Goal: Navigation & Orientation: Find specific page/section

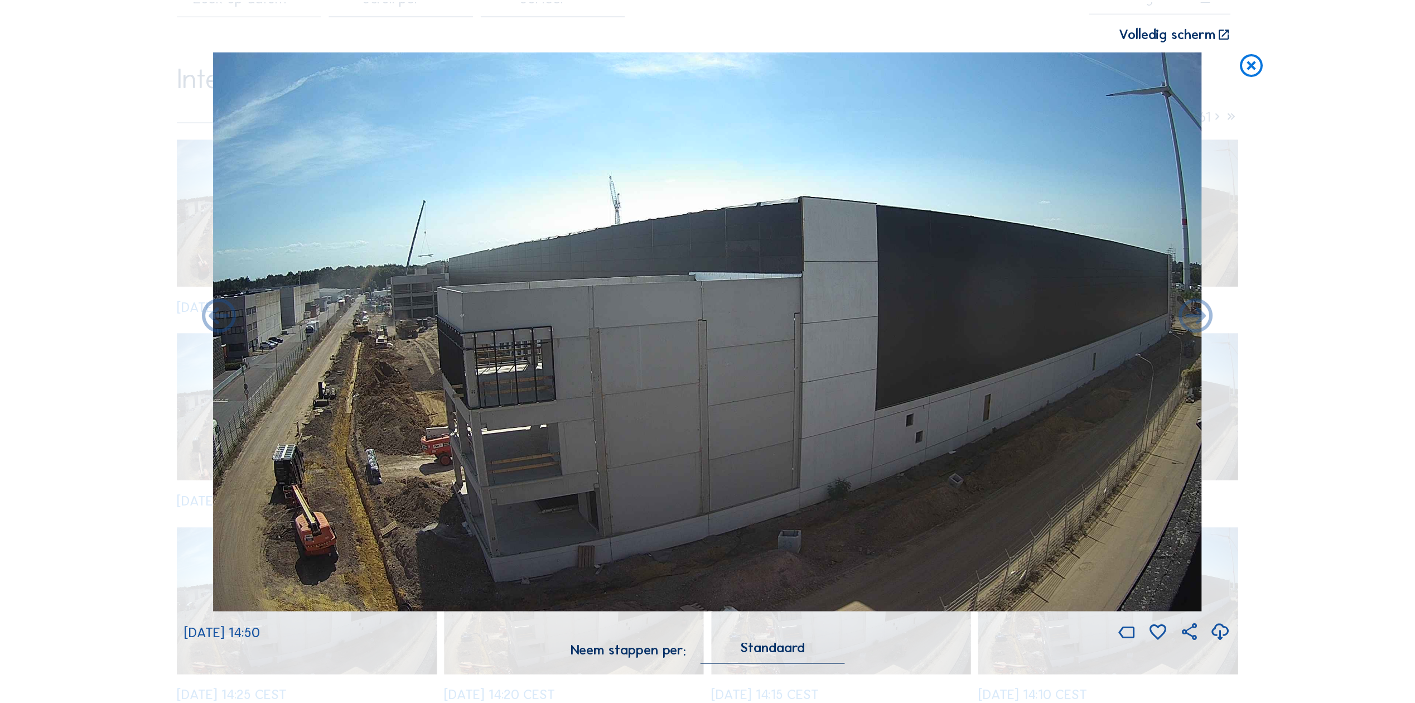
scroll to position [112, 0]
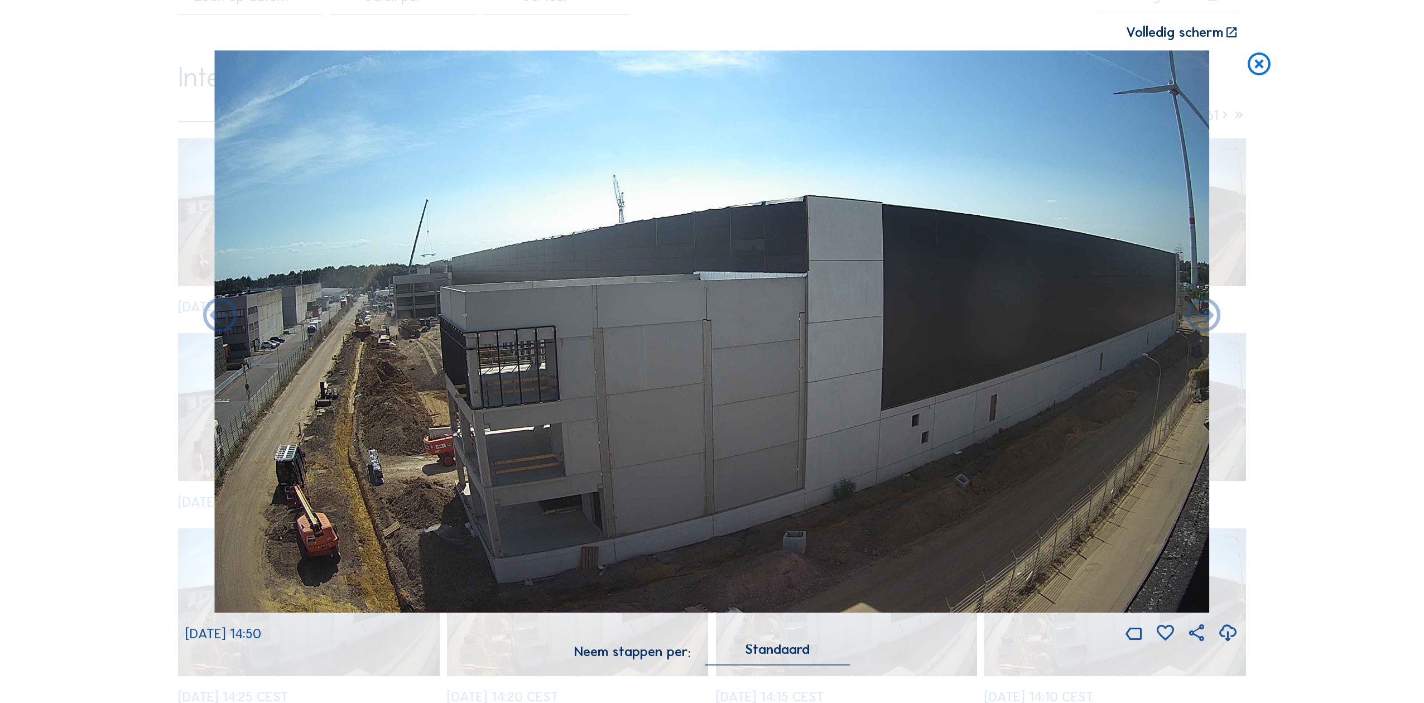
click at [1261, 68] on icon at bounding box center [1258, 65] width 27 height 28
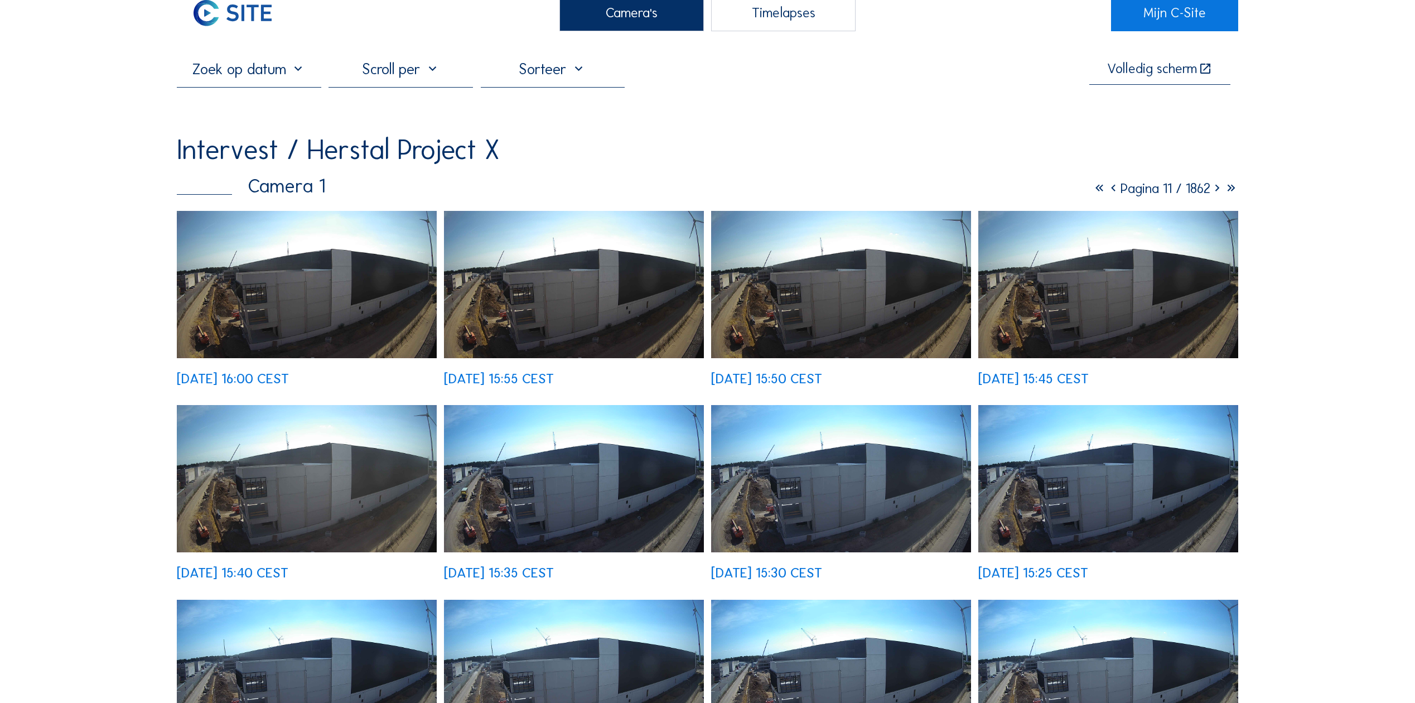
scroll to position [0, 0]
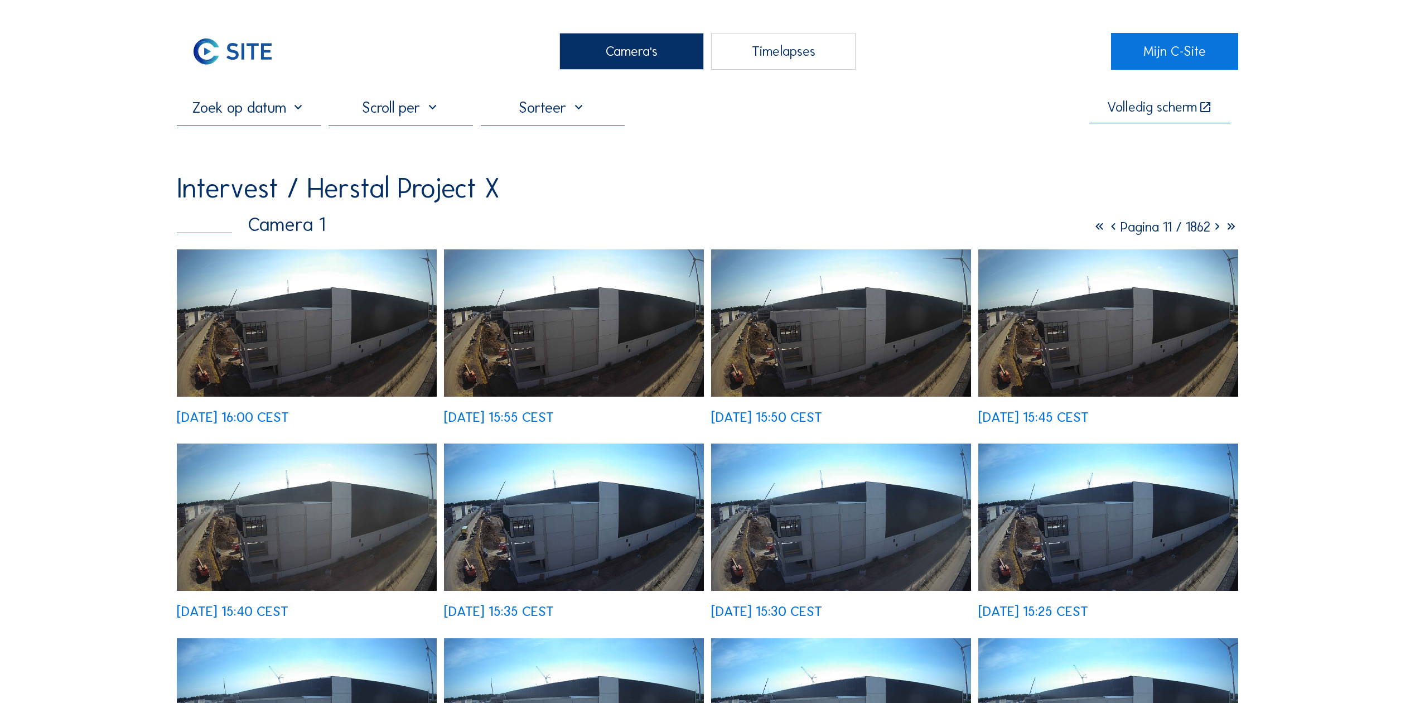
click at [640, 57] on div "Camera's" at bounding box center [632, 51] width 144 height 37
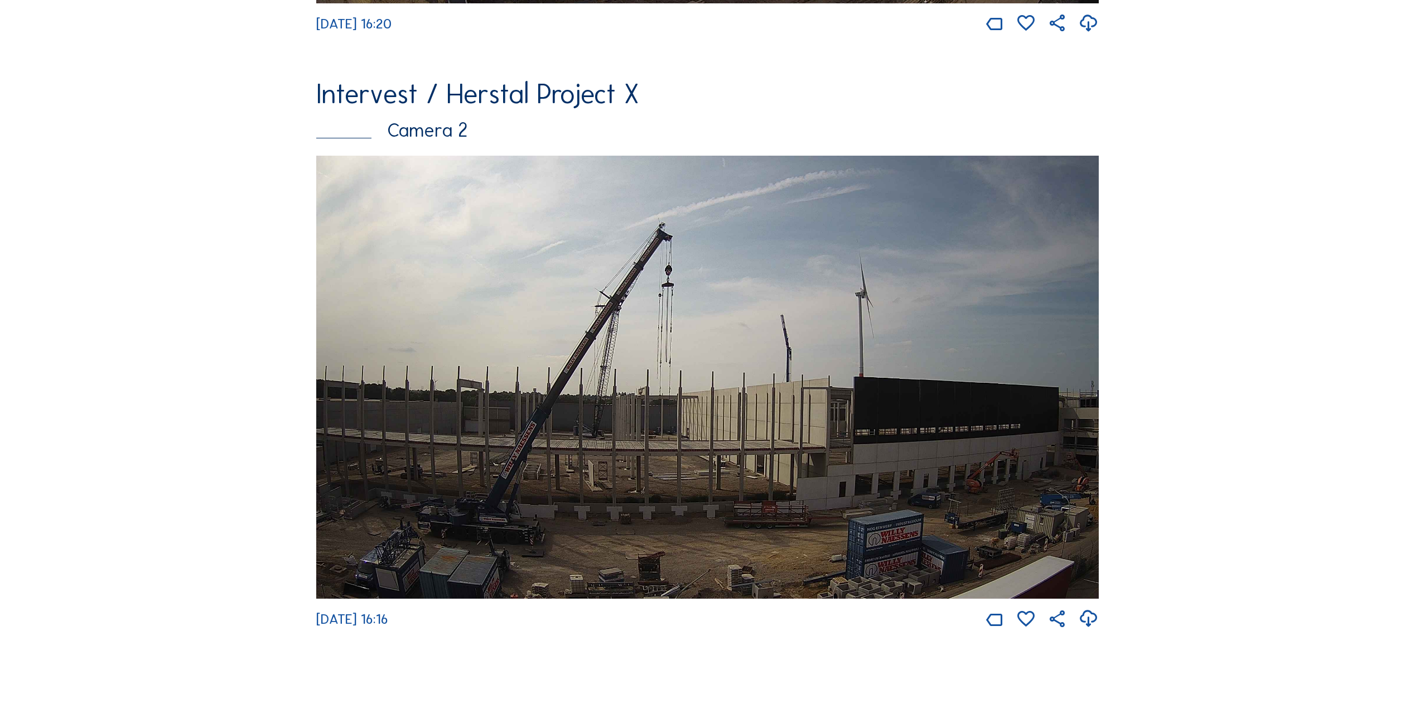
scroll to position [669, 0]
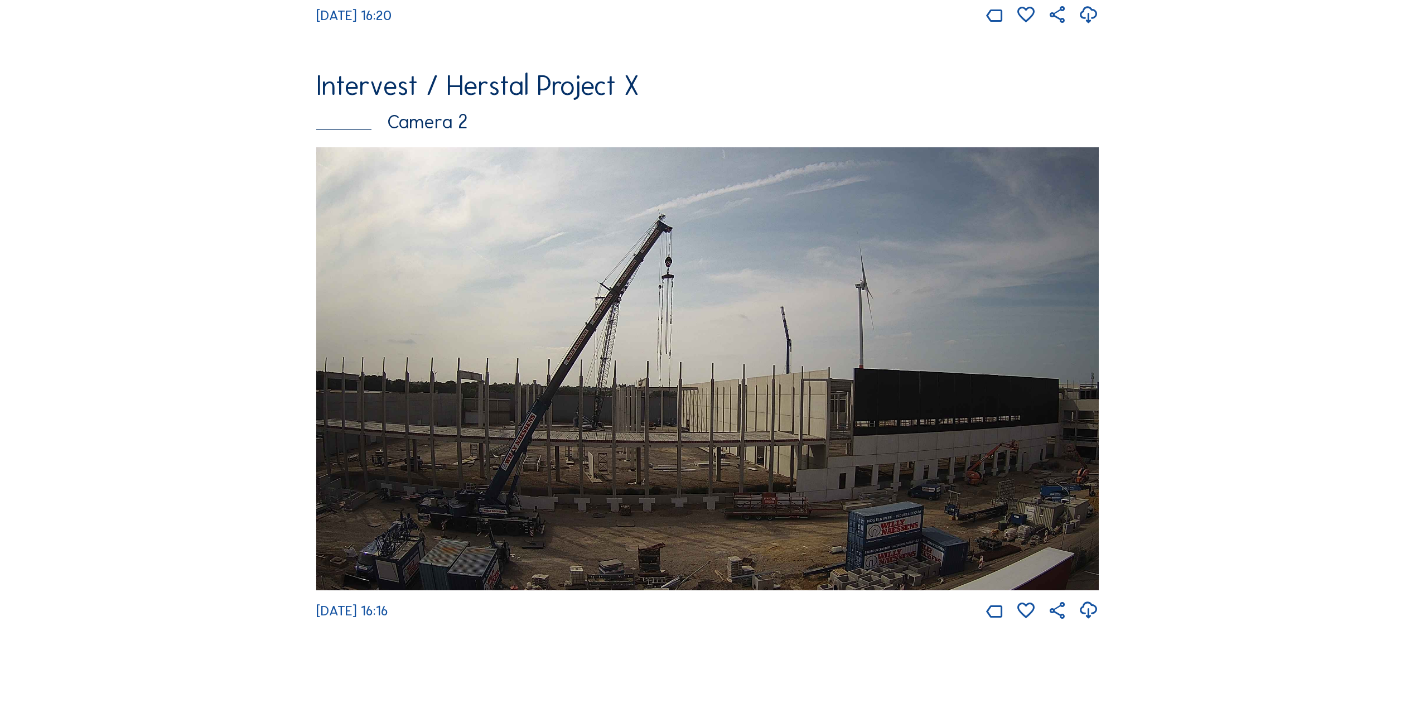
click at [475, 287] on img at bounding box center [707, 368] width 783 height 442
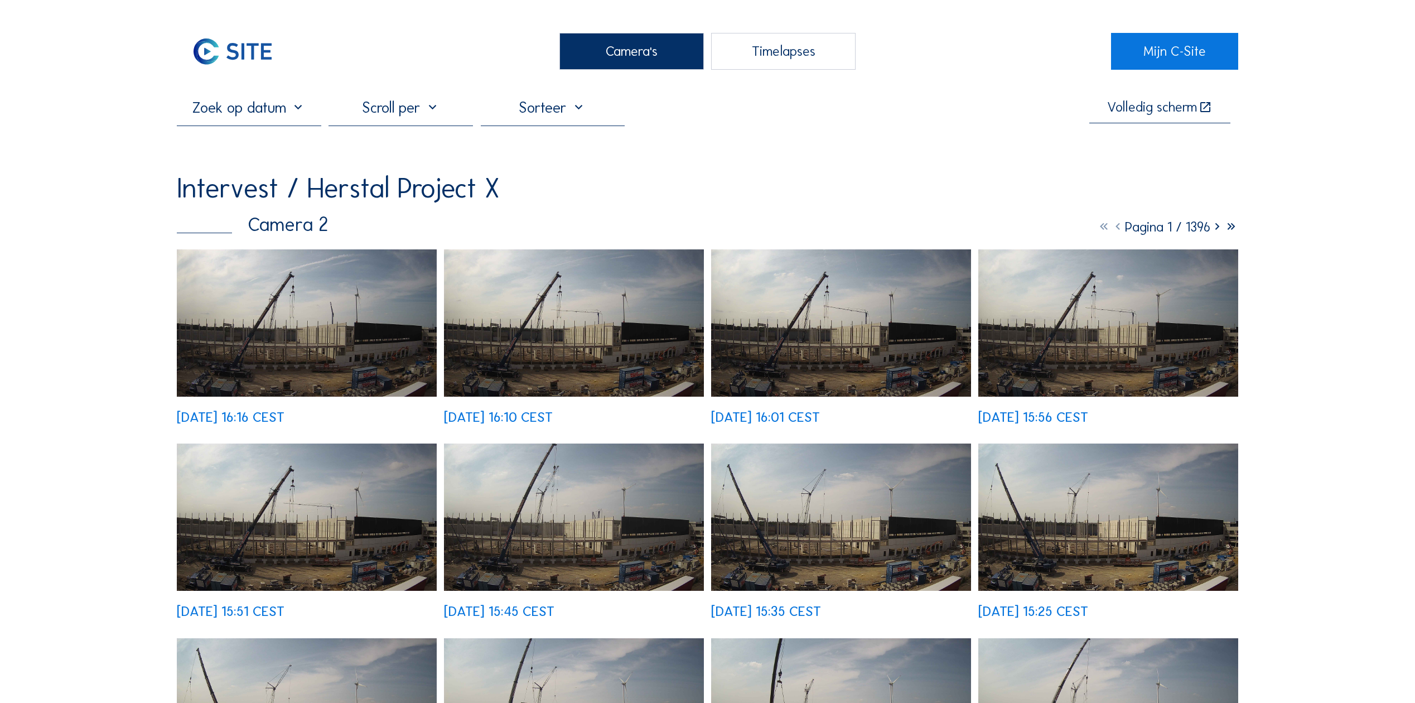
click at [872, 553] on img at bounding box center [841, 516] width 260 height 147
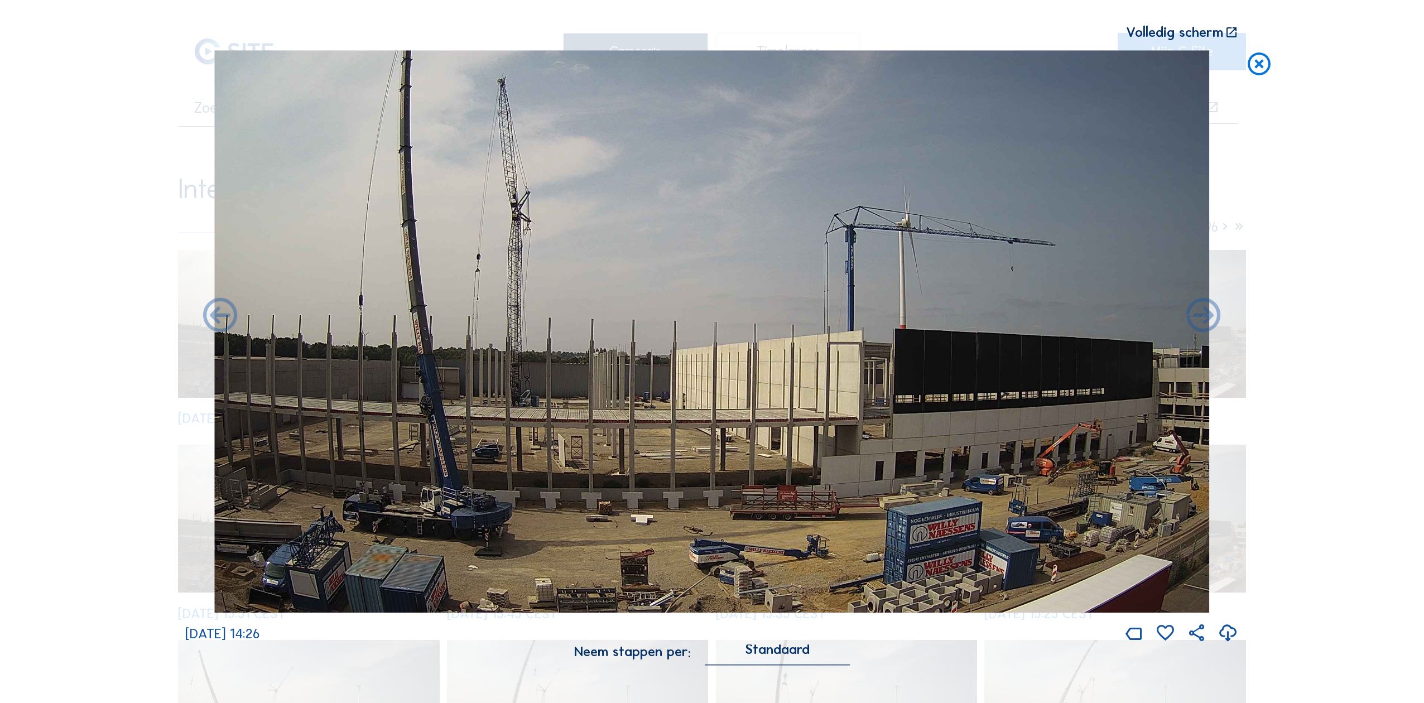
click at [1256, 65] on icon at bounding box center [1258, 65] width 27 height 28
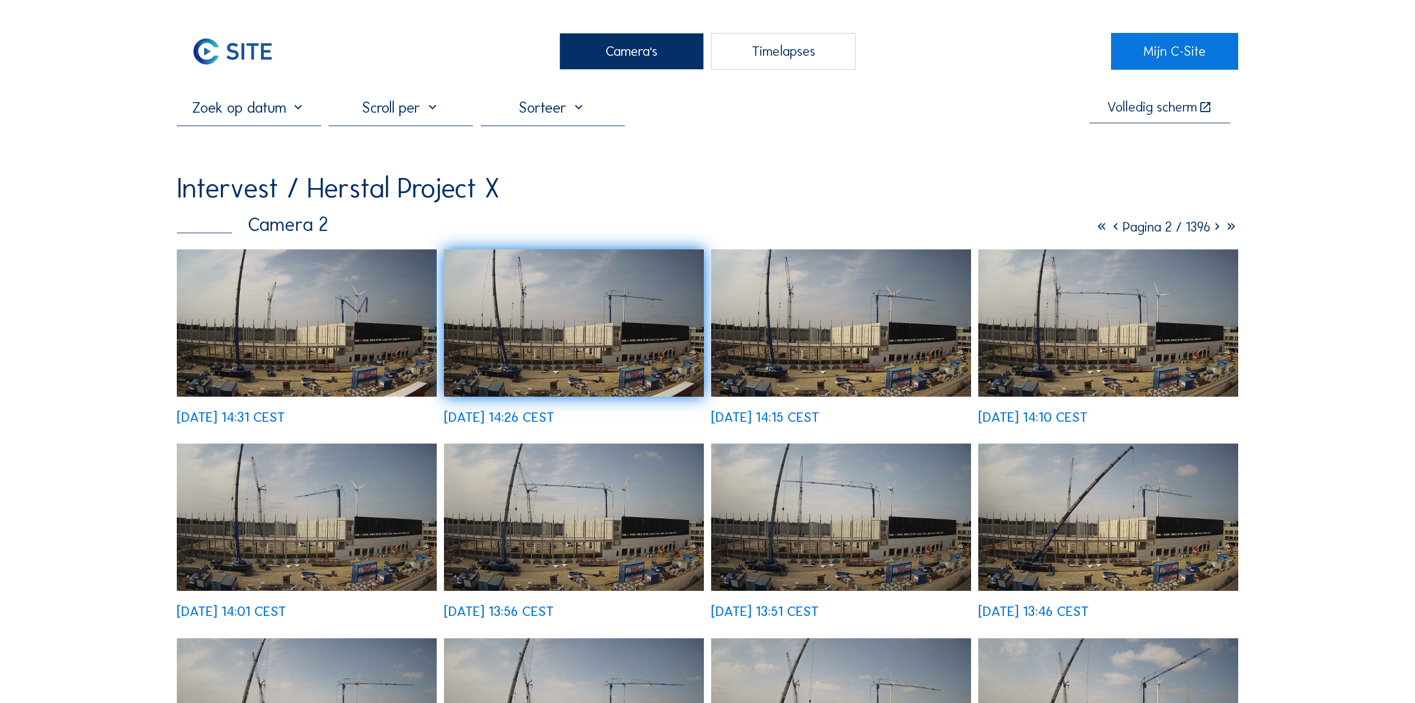
click at [608, 56] on div "Camera's" at bounding box center [632, 51] width 144 height 37
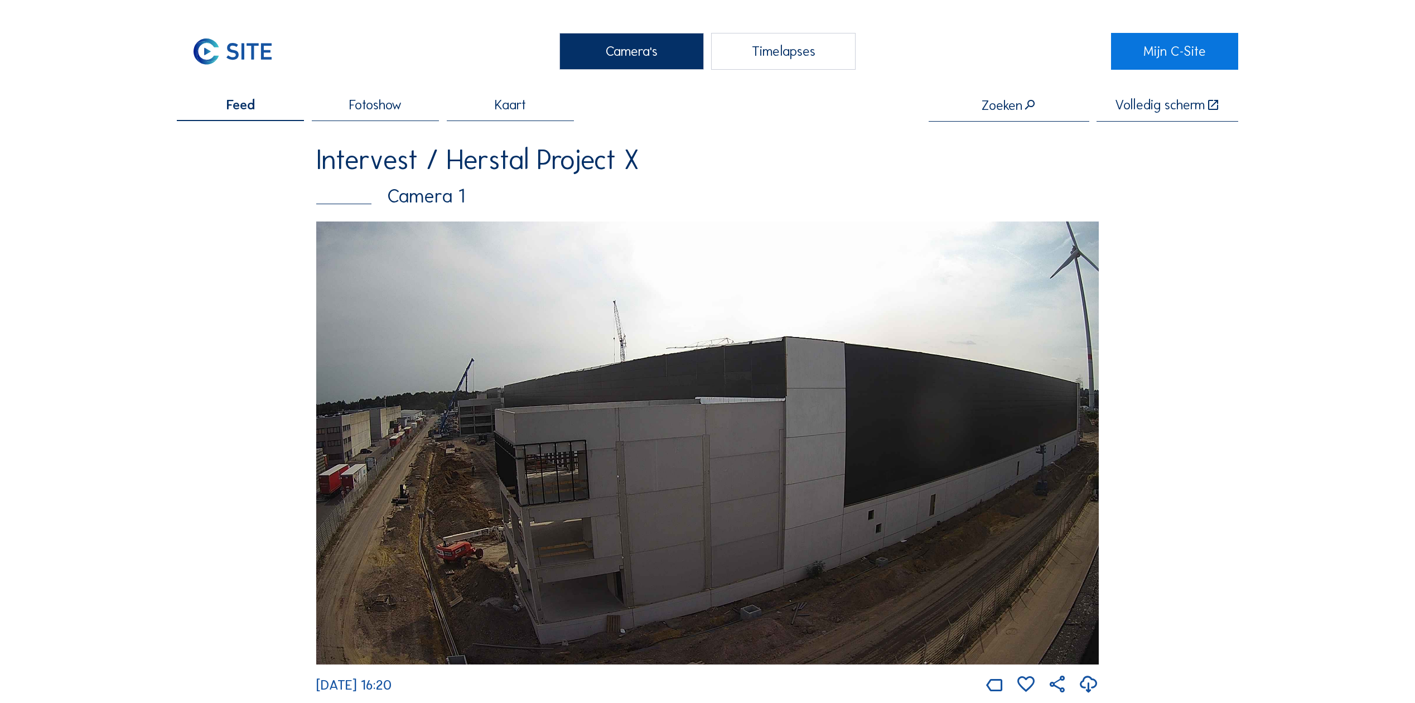
click at [628, 53] on div "Camera's" at bounding box center [632, 51] width 144 height 37
click at [640, 54] on div "Camera's" at bounding box center [632, 51] width 144 height 37
click at [623, 58] on div "Camera's" at bounding box center [632, 51] width 144 height 37
